Goal: Go to known website: Go to known website

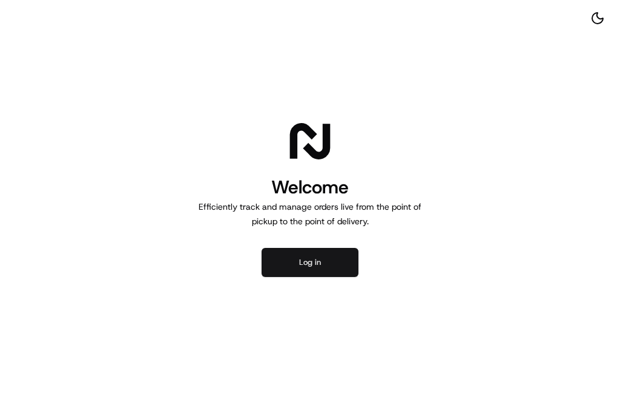
click at [317, 262] on button "Log in" at bounding box center [310, 262] width 97 height 29
click at [317, 265] on button "Log in" at bounding box center [310, 262] width 97 height 29
